Goal: Task Accomplishment & Management: Use online tool/utility

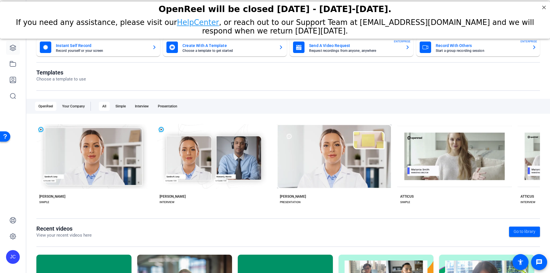
click at [13, 46] on icon at bounding box center [12, 47] width 7 height 7
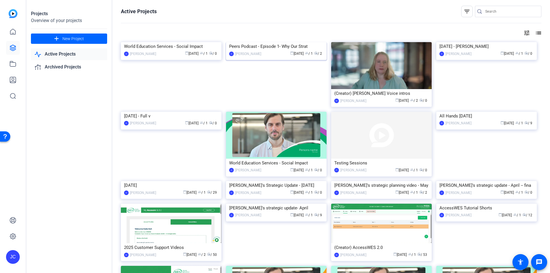
click at [262, 42] on img at bounding box center [276, 42] width 101 height 0
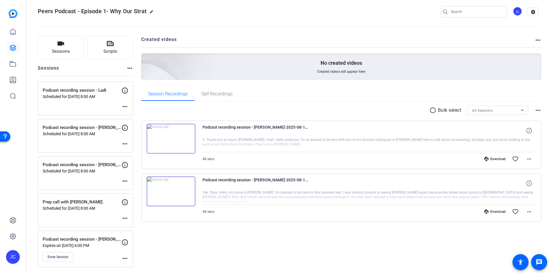
scroll to position [7, 0]
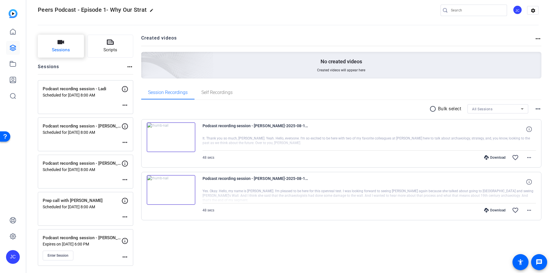
click at [52, 44] on button "Sessions" at bounding box center [61, 46] width 46 height 23
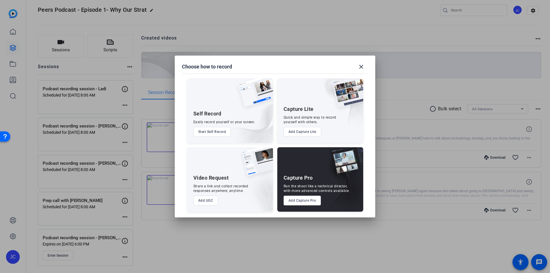
click at [305, 202] on button "Add Capture Pro" at bounding box center [303, 201] width 38 height 10
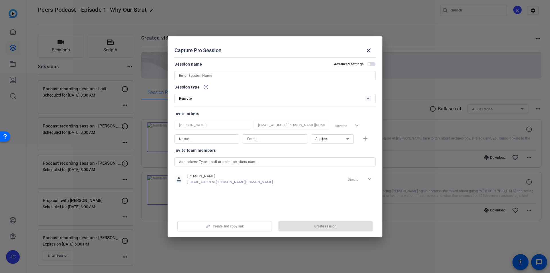
click at [240, 72] on input at bounding box center [275, 75] width 192 height 7
type input "Prep call with Ladi"
click at [370, 63] on span "button" at bounding box center [368, 64] width 3 height 3
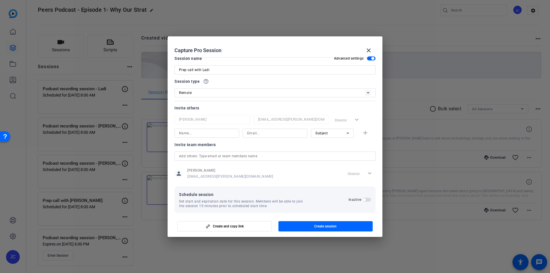
scroll to position [11, 0]
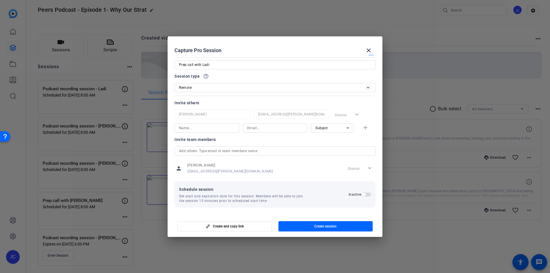
click at [363, 195] on span "button" at bounding box center [364, 194] width 3 height 3
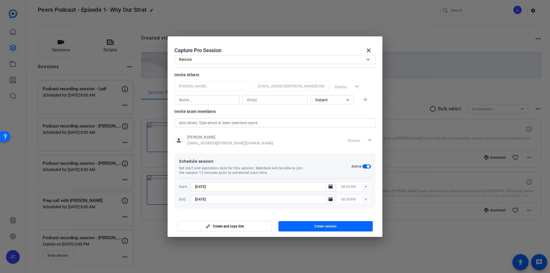
scroll to position [40, 0]
click at [328, 184] on icon "Open calendar" at bounding box center [330, 186] width 4 height 4
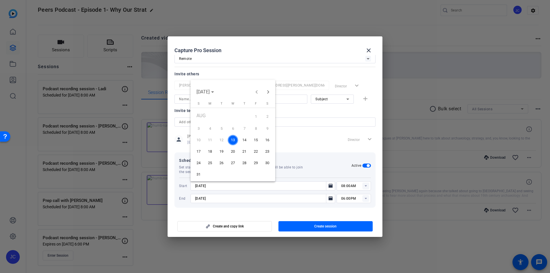
click at [212, 148] on span "18" at bounding box center [210, 151] width 10 height 10
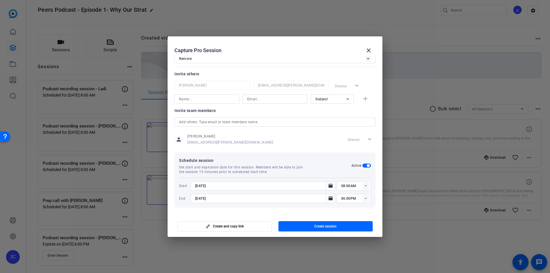
type input "[DATE]"
click at [320, 226] on span "Create session" at bounding box center [325, 226] width 22 height 5
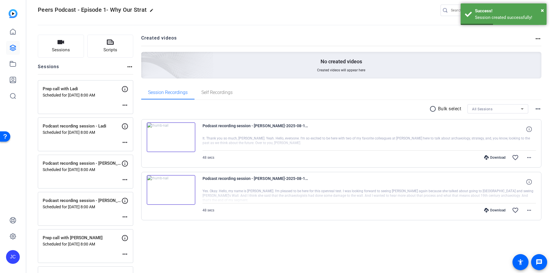
click at [125, 106] on mat-icon "more_horiz" at bounding box center [124, 105] width 7 height 7
click at [132, 118] on span "Archive Session" at bounding box center [139, 120] width 26 height 7
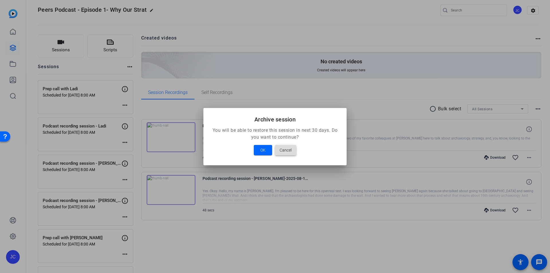
click at [290, 148] on span "Cancel" at bounding box center [286, 150] width 12 height 7
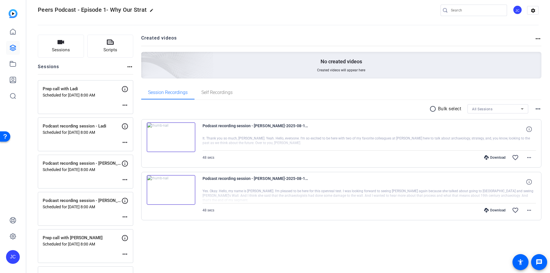
click at [127, 105] on mat-icon "more_horiz" at bounding box center [124, 105] width 7 height 7
click at [134, 111] on span "Edit Session" at bounding box center [139, 113] width 26 height 7
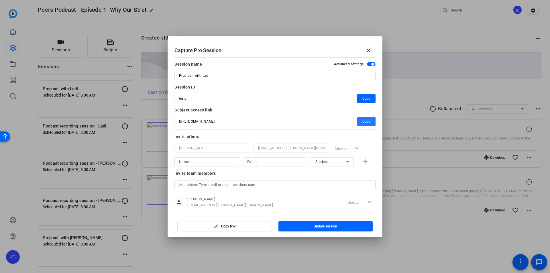
click at [365, 121] on span "Copy" at bounding box center [366, 121] width 8 height 7
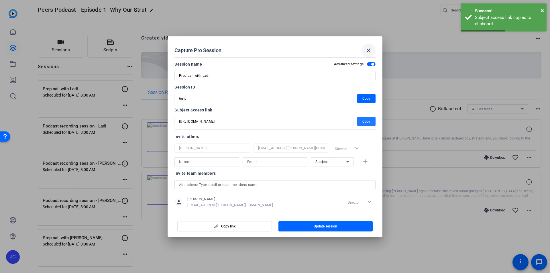
click at [369, 51] on mat-icon "close" at bounding box center [368, 50] width 7 height 7
